Goal: Task Accomplishment & Management: Use online tool/utility

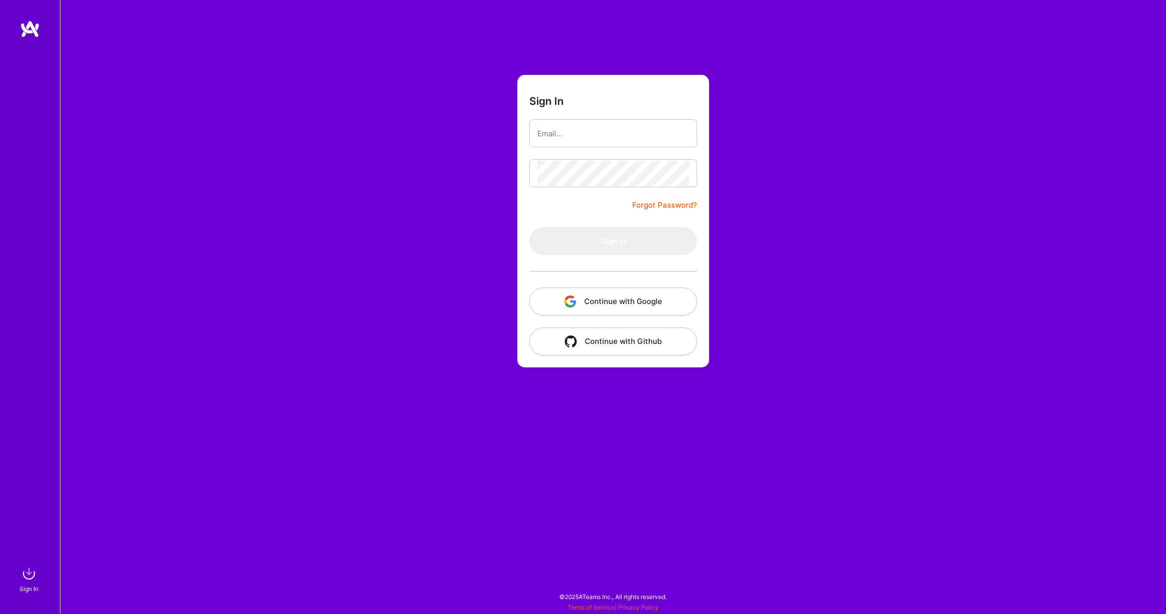
type input "[PERSON_NAME][EMAIL_ADDRESS][DOMAIN_NAME]"
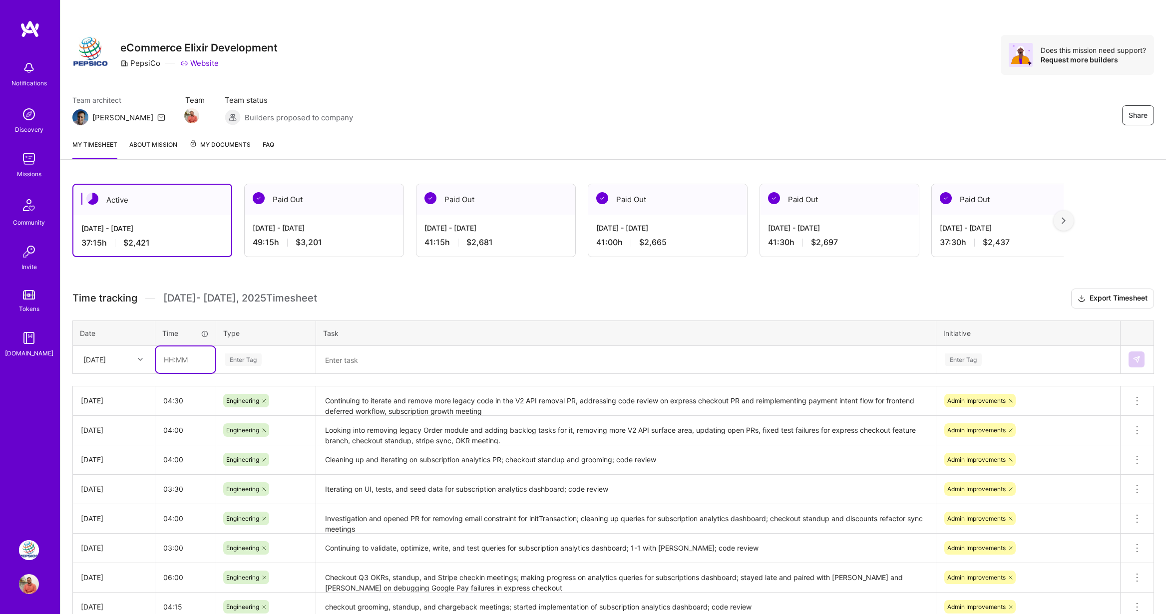
click at [186, 364] on input "text" at bounding box center [185, 360] width 59 height 26
type input "04:00"
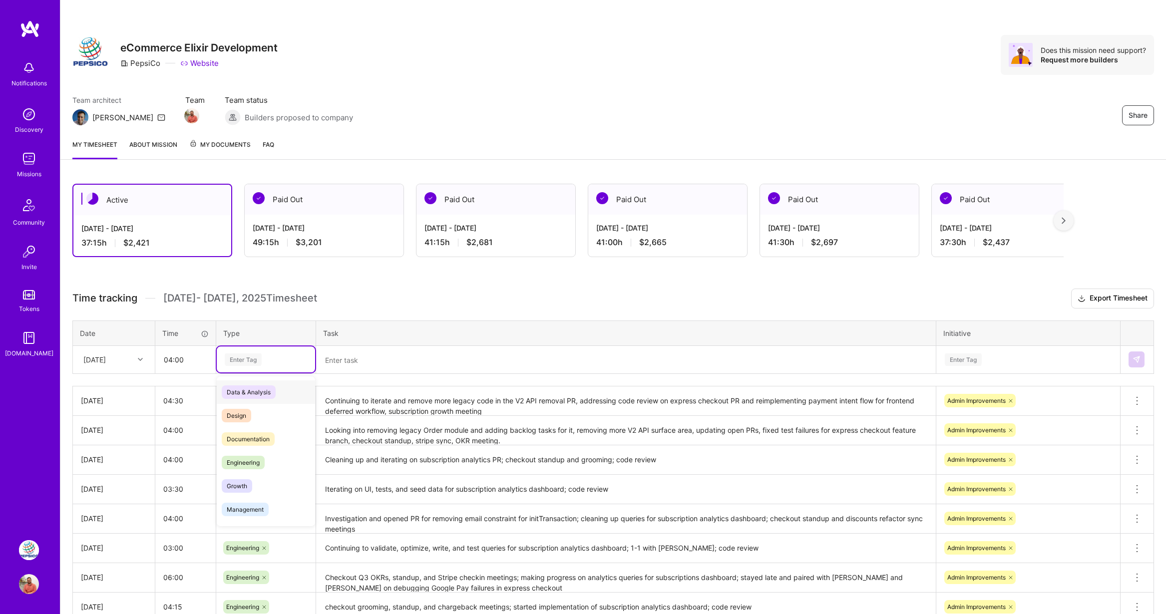
click at [274, 363] on div "Enter Tag" at bounding box center [266, 360] width 84 height 12
click at [260, 462] on span "Engineering" at bounding box center [243, 462] width 43 height 13
click at [367, 356] on textarea at bounding box center [626, 360] width 618 height 26
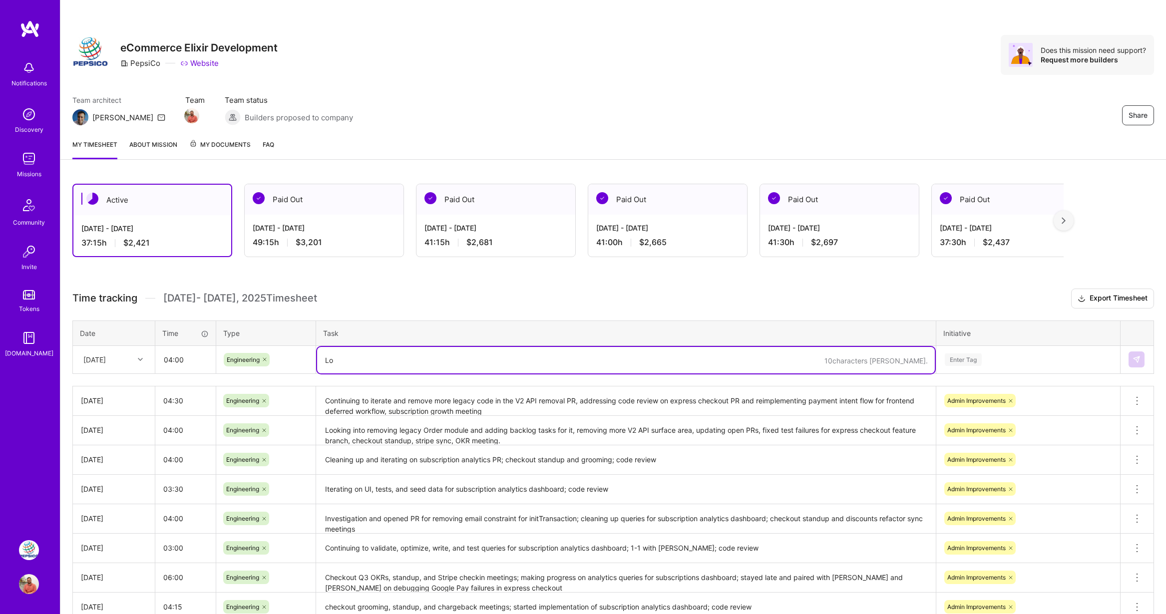
type textarea "L"
type textarea "W"
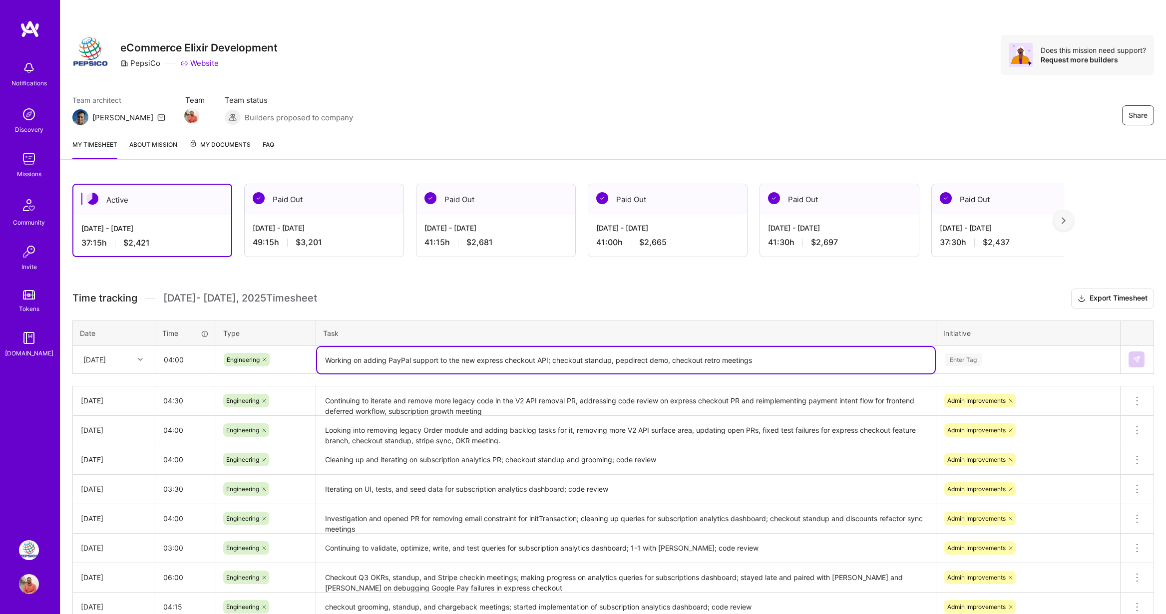
type textarea "Working on adding PayPal support to the new express checkout API; checkout stan…"
click at [986, 360] on div "Enter Tag" at bounding box center [1028, 360] width 169 height 12
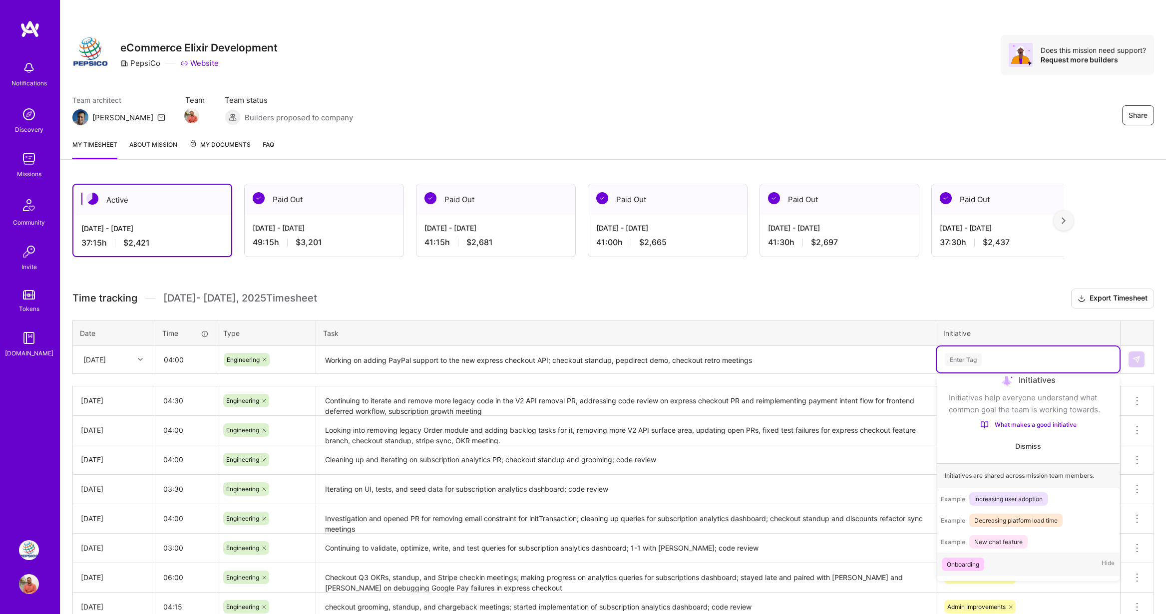
scroll to position [58, 0]
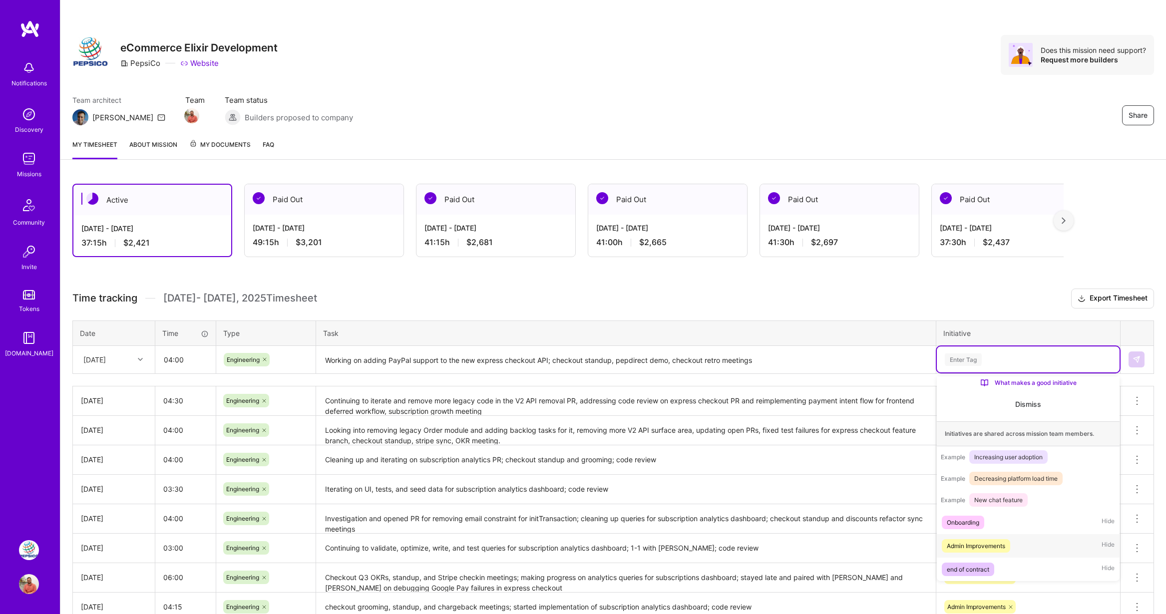
click at [981, 551] on div "Admin Improvements" at bounding box center [976, 546] width 58 height 10
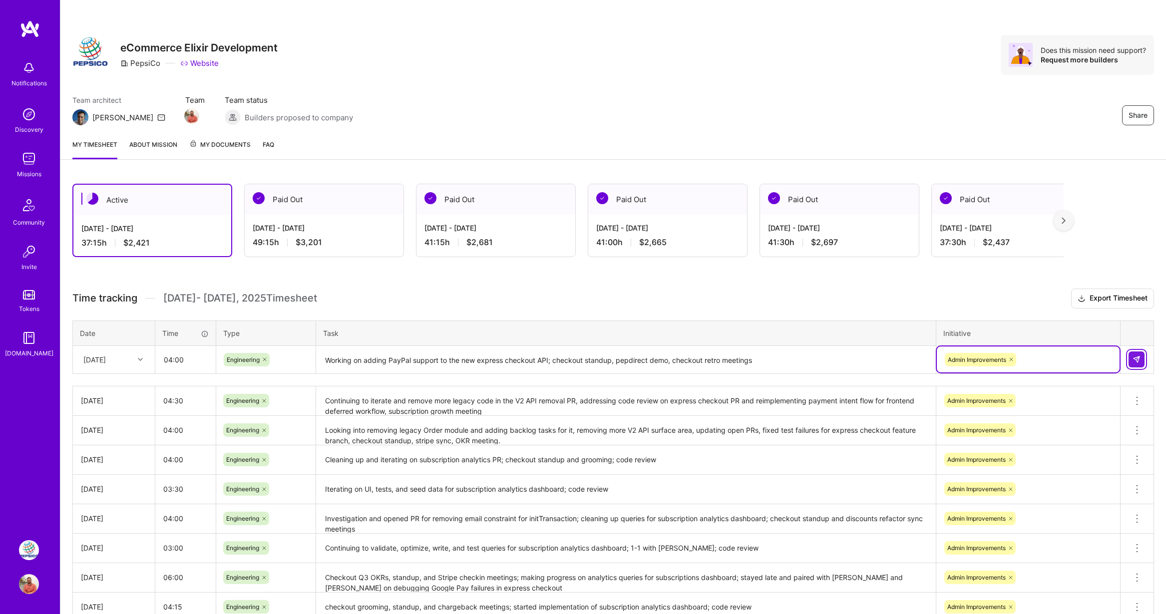
click at [1139, 358] on img at bounding box center [1136, 360] width 8 height 8
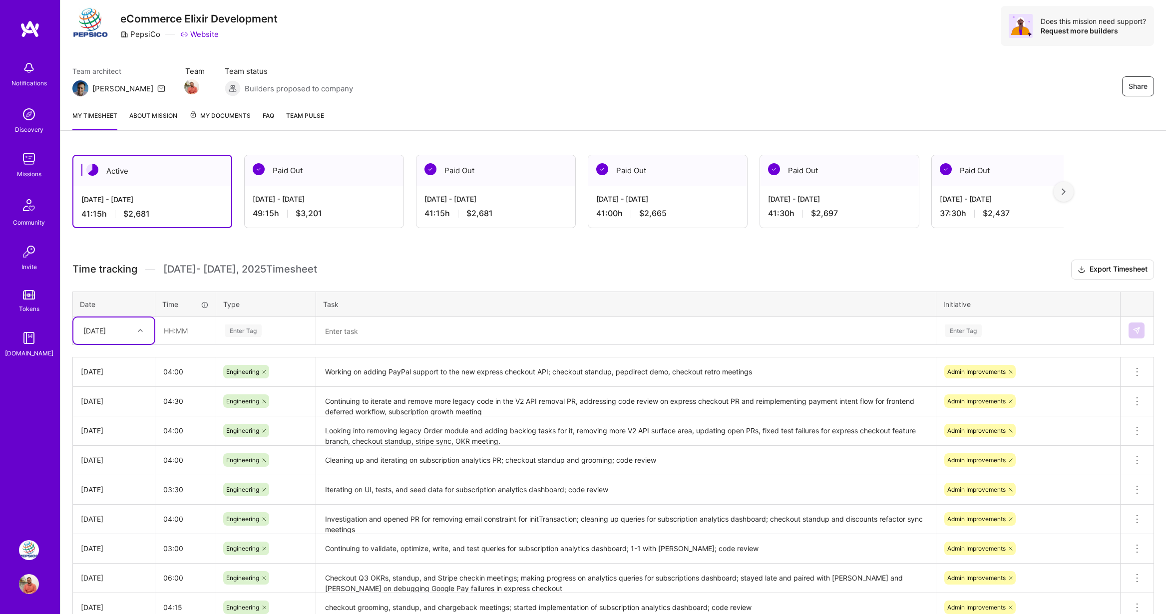
scroll to position [37, 0]
